Goal: Transaction & Acquisition: Purchase product/service

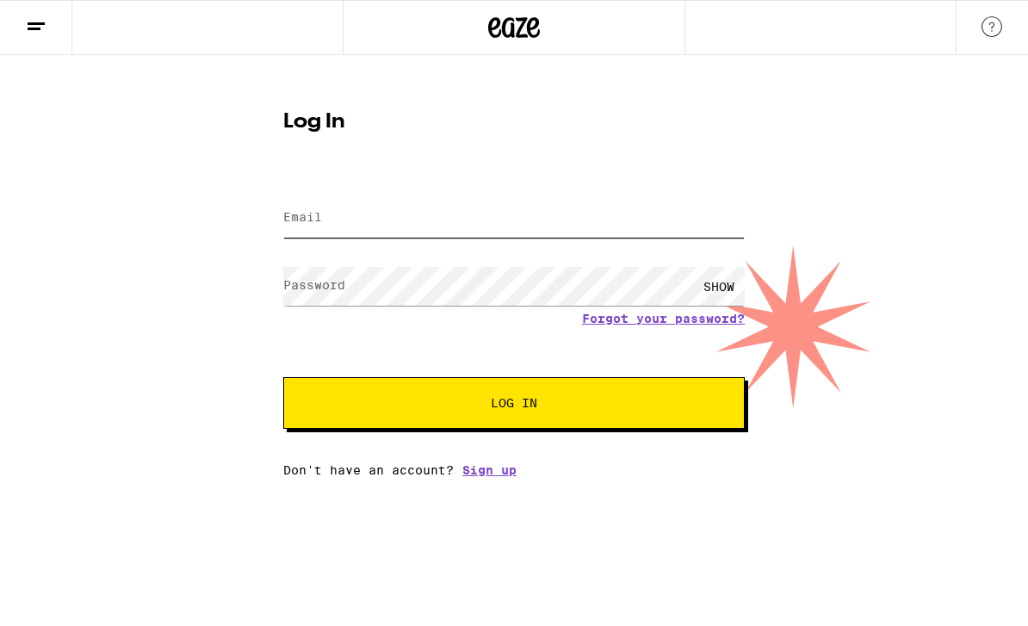
click at [390, 224] on input "Email" at bounding box center [514, 218] width 462 height 39
type input "[EMAIL_ADDRESS][DOMAIN_NAME]"
click at [514, 406] on button "Log In" at bounding box center [514, 403] width 462 height 52
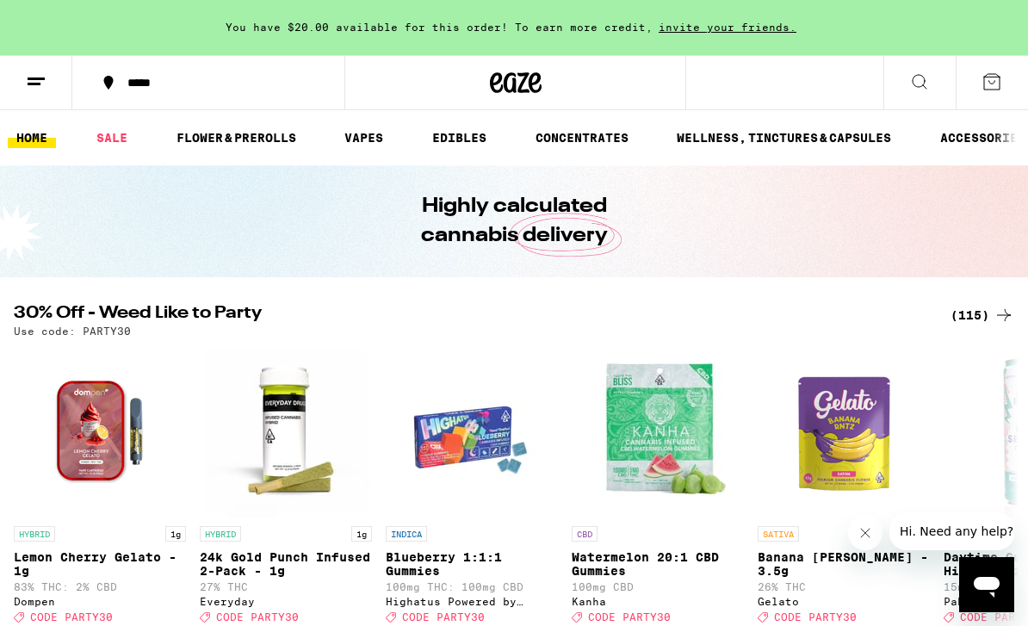
click at [119, 82] on div "*****" at bounding box center [219, 83] width 200 height 12
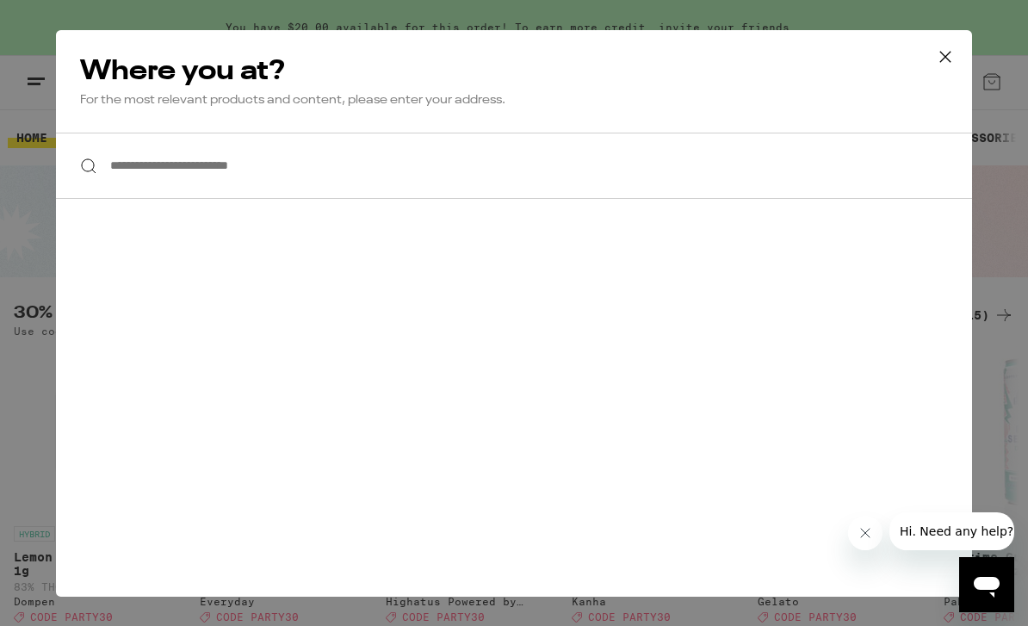
click at [137, 171] on input "**********" at bounding box center [514, 166] width 916 height 66
click at [92, 166] on div "**********" at bounding box center [514, 166] width 916 height 66
click at [144, 176] on input "**********" at bounding box center [514, 166] width 916 height 66
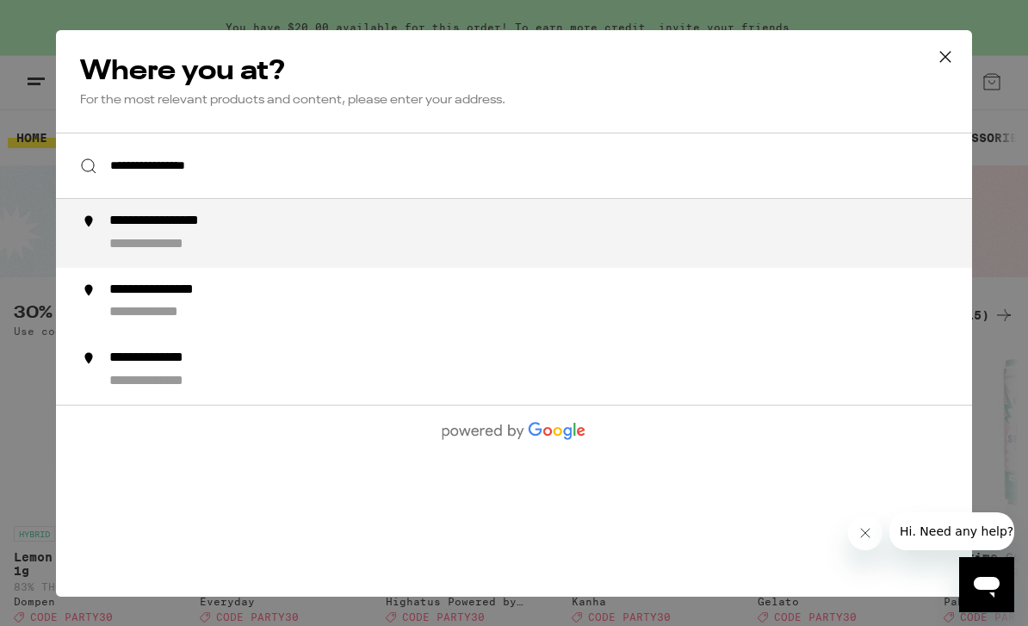
click at [104, 246] on div "**********" at bounding box center [519, 233] width 878 height 41
type input "**********"
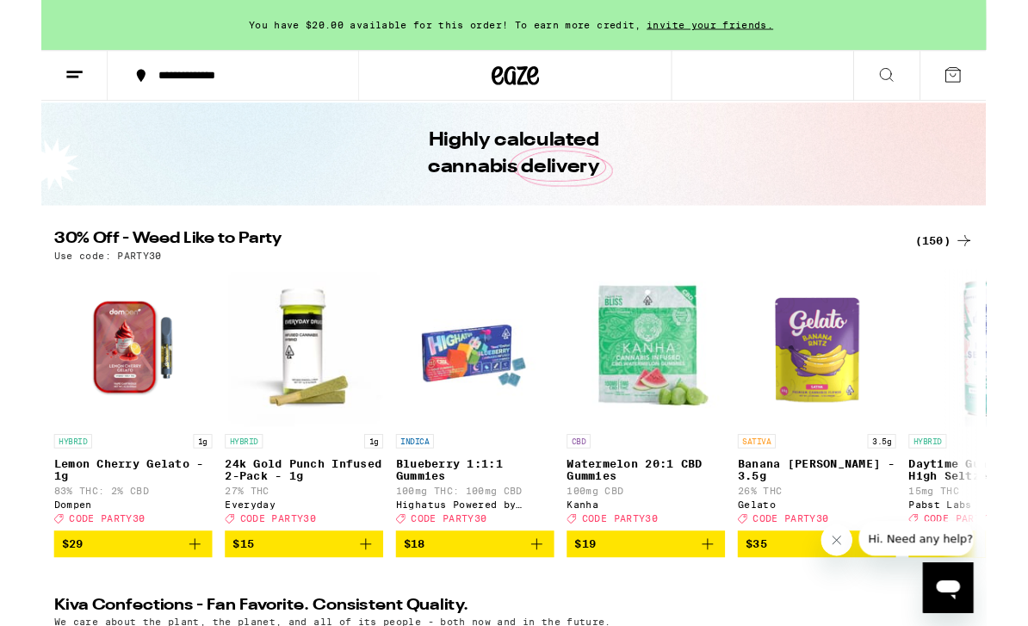
scroll to position [54, 0]
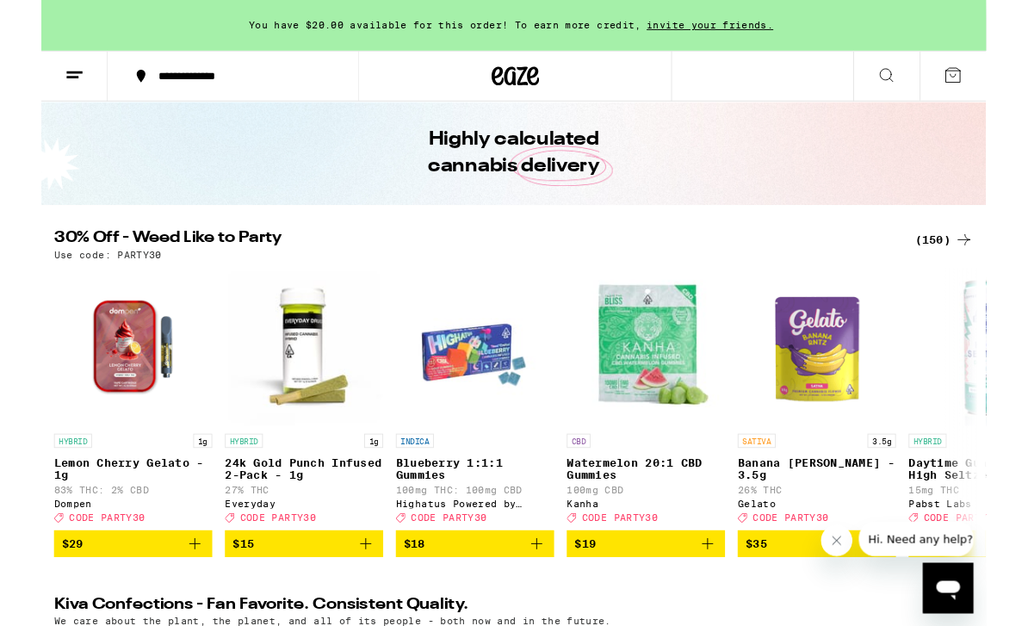
click at [977, 260] on div "(150)" at bounding box center [983, 261] width 64 height 21
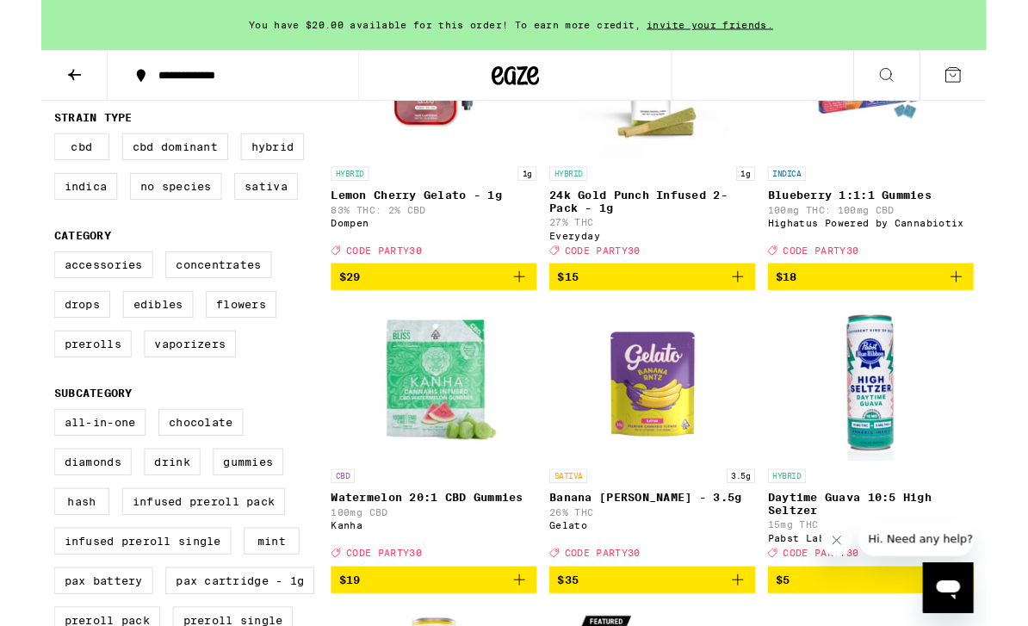
scroll to position [304, 0]
click at [240, 174] on label "Hybrid" at bounding box center [251, 159] width 69 height 29
click at [18, 148] on input "Hybrid" at bounding box center [17, 147] width 1 height 1
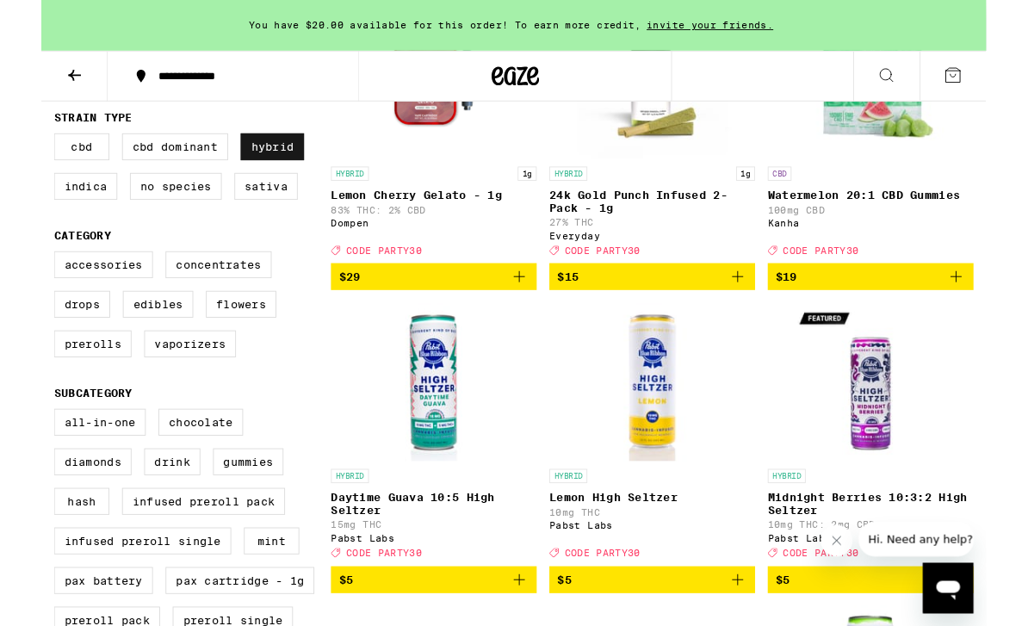
click at [240, 174] on label "Hybrid" at bounding box center [251, 159] width 69 height 29
click at [18, 148] on input "Hybrid" at bounding box center [17, 147] width 1 height 1
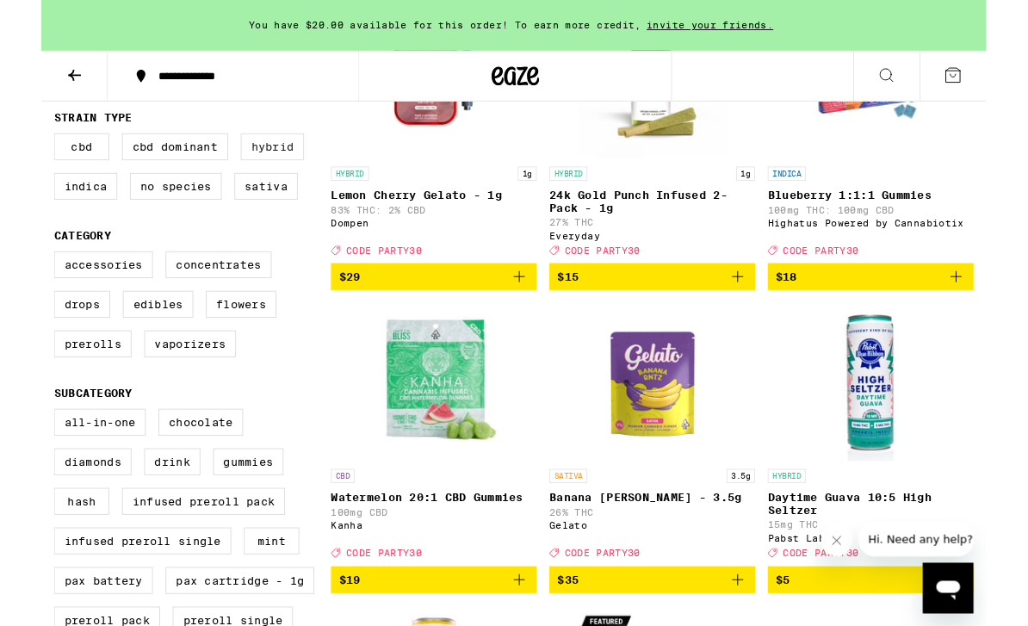
click at [226, 174] on label "Hybrid" at bounding box center [251, 159] width 69 height 29
click at [18, 148] on input "Hybrid" at bounding box center [17, 147] width 1 height 1
checkbox input "true"
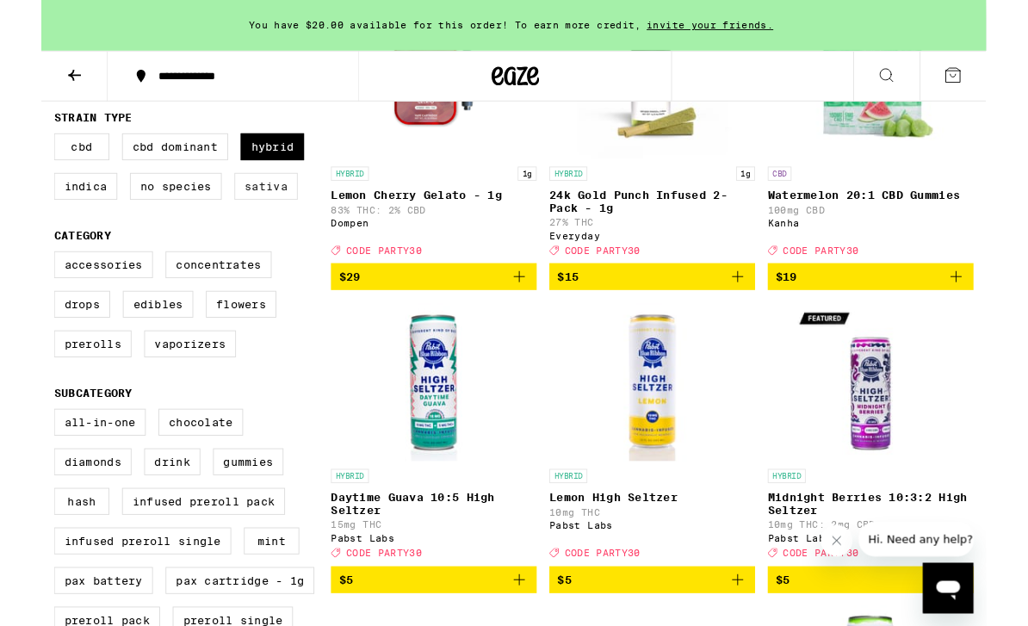
click at [243, 217] on label "Sativa" at bounding box center [244, 202] width 69 height 29
click at [18, 148] on input "Sativa" at bounding box center [17, 147] width 1 height 1
checkbox input "true"
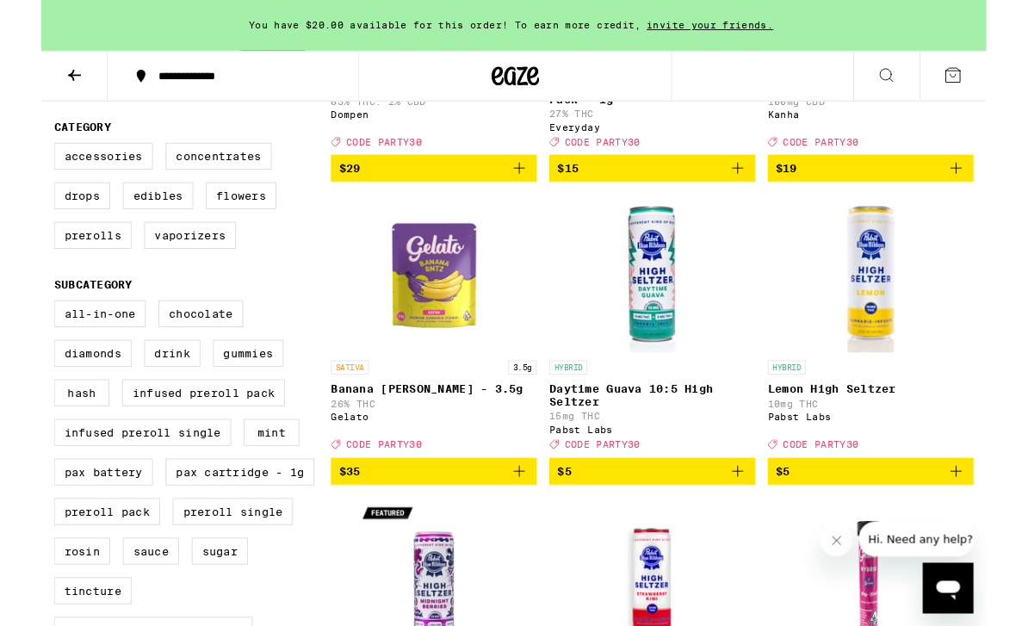
scroll to position [422, 0]
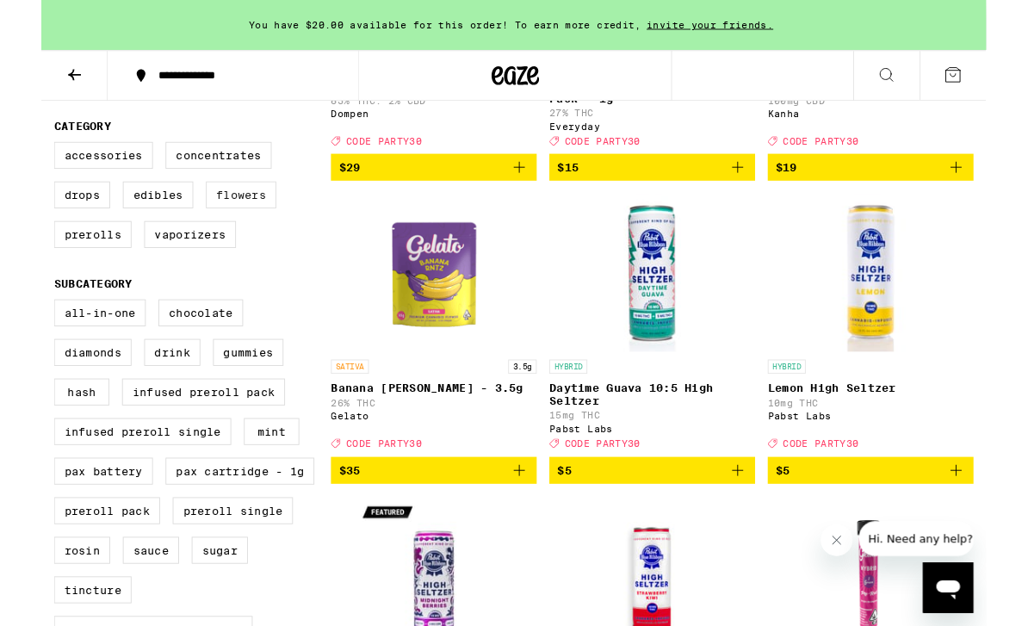
click at [196, 227] on label "Flowers" at bounding box center [217, 212] width 77 height 29
click at [18, 158] on input "Flowers" at bounding box center [17, 158] width 1 height 1
checkbox input "true"
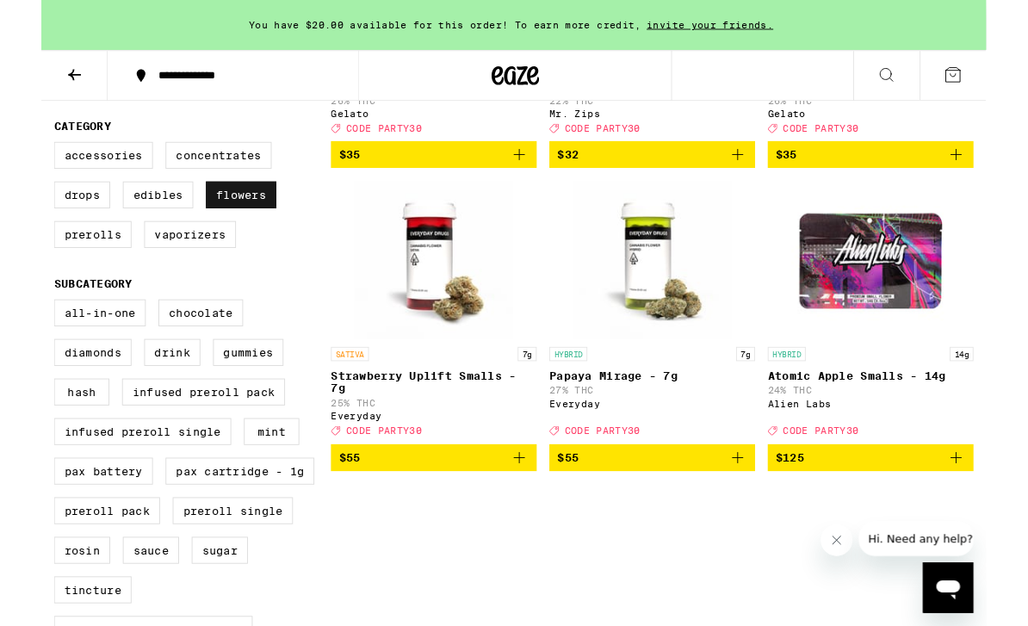
scroll to position [423, 0]
click at [134, 226] on label "Edibles" at bounding box center [127, 211] width 77 height 29
click at [18, 158] on input "Edibles" at bounding box center [17, 157] width 1 height 1
checkbox input "true"
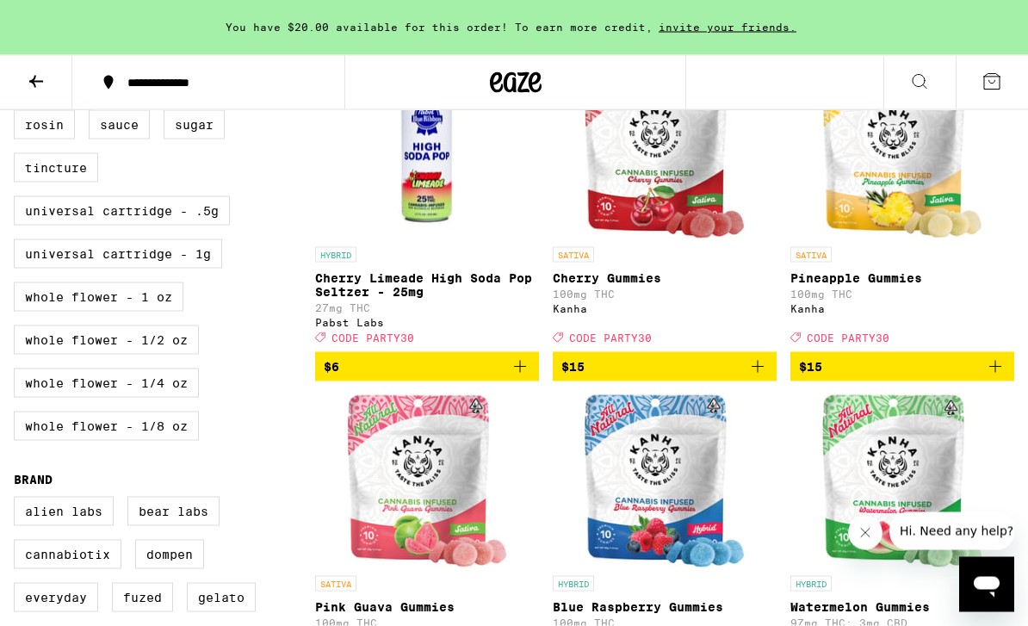
scroll to position [860, 0]
